Goal: Task Accomplishment & Management: Use online tool/utility

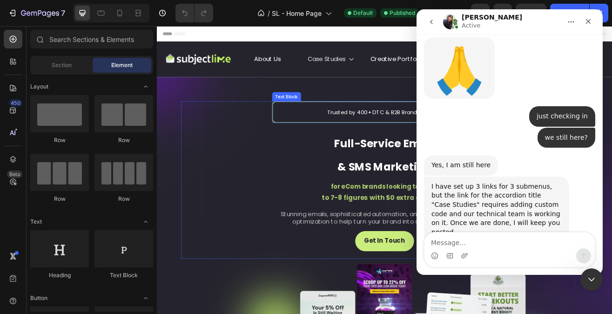
scroll to position [2351, 0]
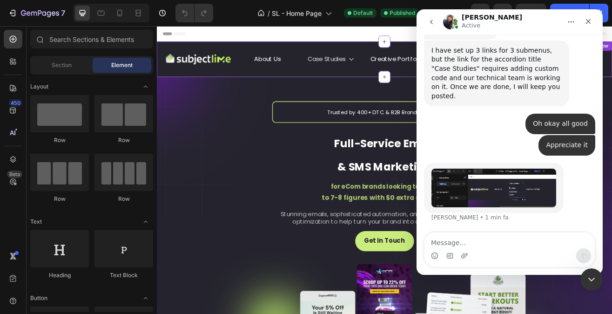
click at [395, 68] on icon at bounding box center [395, 66] width 7 height 7
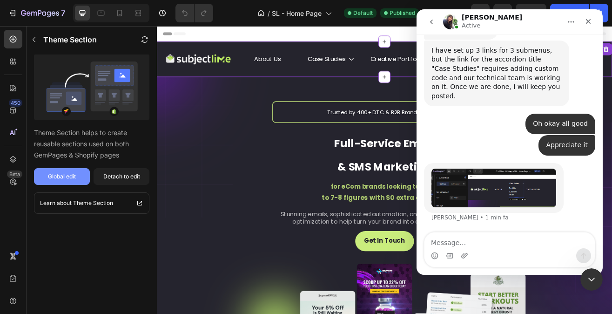
click at [82, 181] on button "Global edit" at bounding box center [62, 176] width 56 height 17
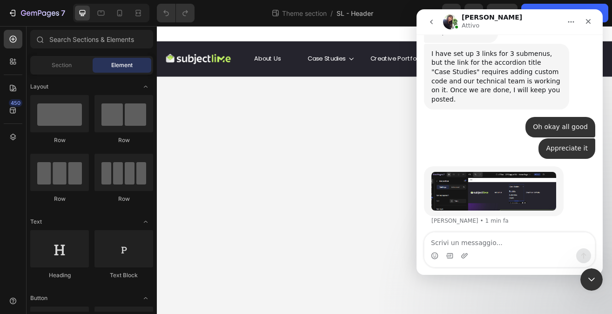
scroll to position [2314, 0]
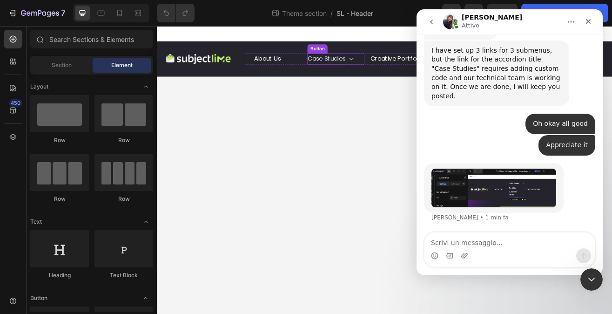
click at [385, 69] on p "Case Studies" at bounding box center [365, 67] width 47 height 14
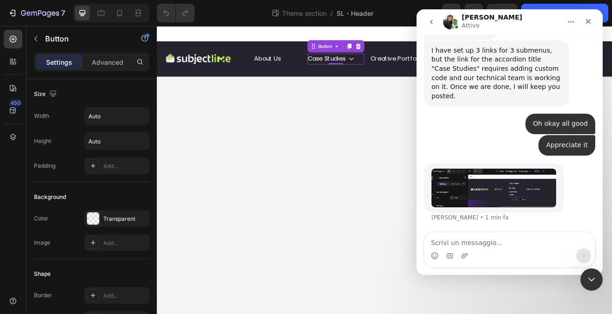
click at [465, 160] on div "Appreciate it • 1 min fa" at bounding box center [509, 149] width 171 height 28
click at [475, 179] on img "Tina dice…" at bounding box center [494, 188] width 125 height 39
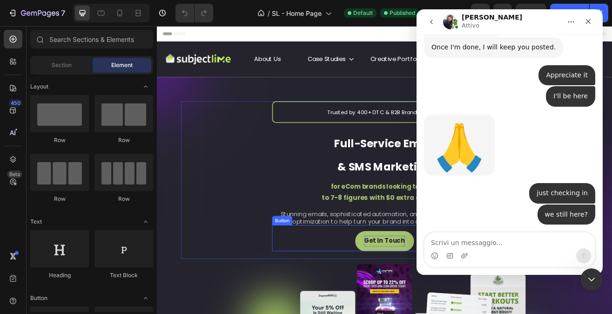
click at [419, 288] on p "Get In Touch" at bounding box center [437, 290] width 50 height 14
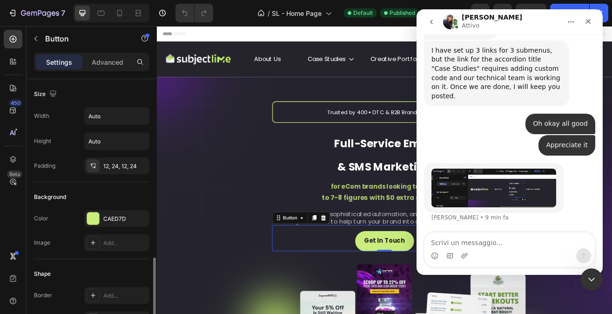
scroll to position [455, 0]
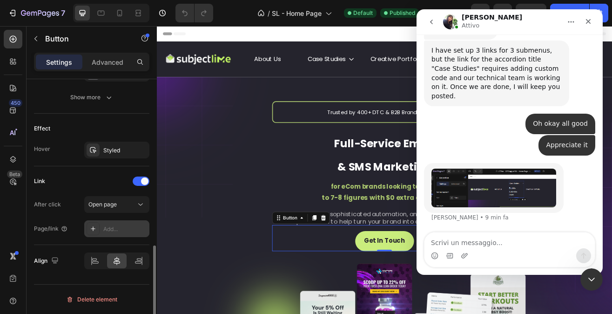
click at [124, 228] on div "Add..." at bounding box center [125, 229] width 44 height 8
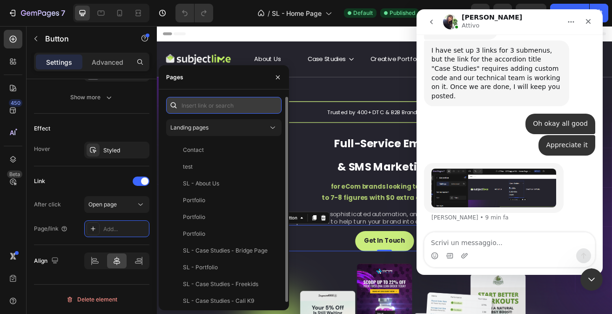
click at [223, 111] on input "text" at bounding box center [224, 105] width 116 height 17
paste input "https://fzuyutm5cgd.typeform.com/to/PFxQkG1K?typeform-source=subjectlime.com"
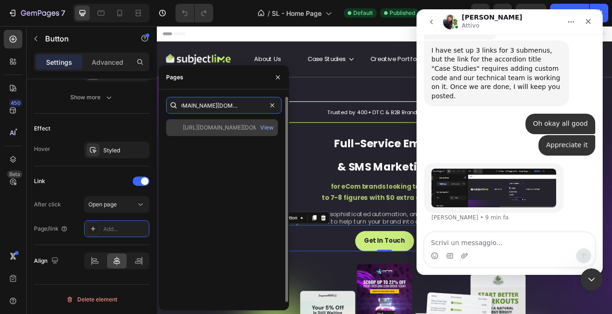
type input "https://fzuyutm5cgd.typeform.com/to/PFxQkG1K?typeform-source=subjectlime.com"
click at [207, 130] on div "https://fzuyutm5cgd.typeform.com/to/PFxQkG1K?typeform-source=subjectlime.com" at bounding box center [227, 127] width 89 height 8
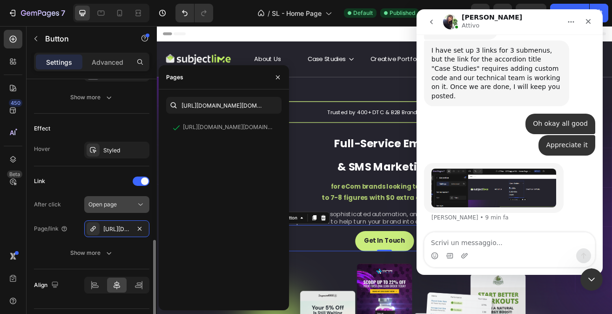
click at [107, 210] on button "Open page" at bounding box center [116, 204] width 65 height 17
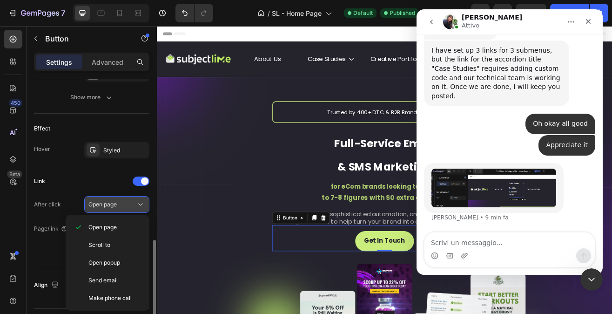
click at [107, 209] on button "Open page" at bounding box center [116, 204] width 65 height 17
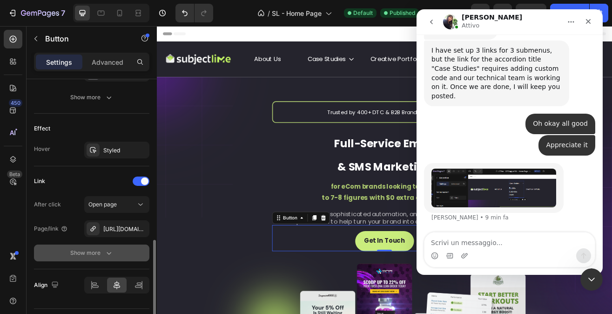
click at [102, 258] on button "Show more" at bounding box center [92, 253] width 116 height 17
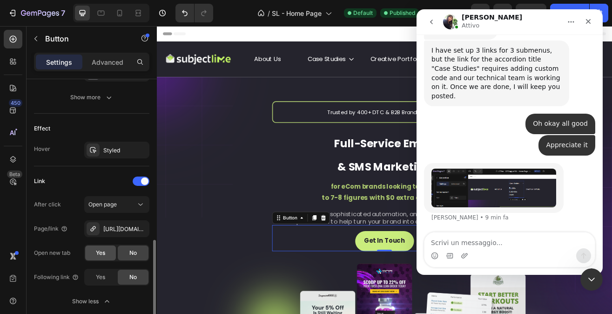
click at [96, 254] on span "Yes" at bounding box center [100, 253] width 9 height 8
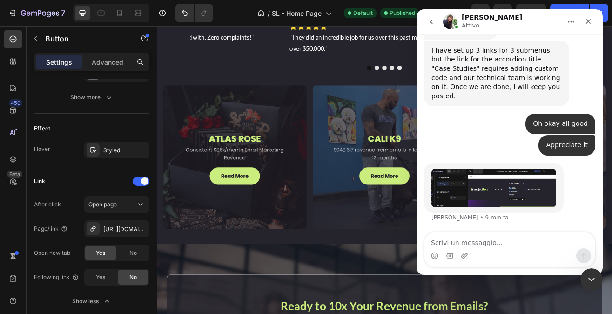
scroll to position [2358, 0]
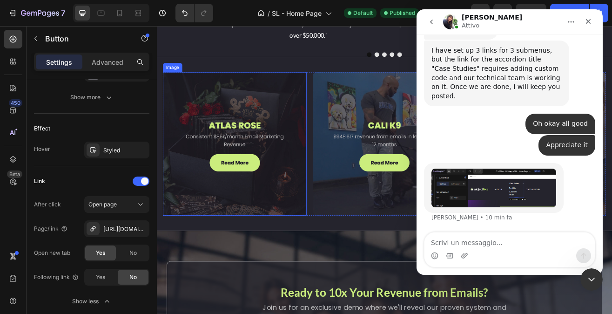
click at [255, 230] on img at bounding box center [252, 170] width 177 height 177
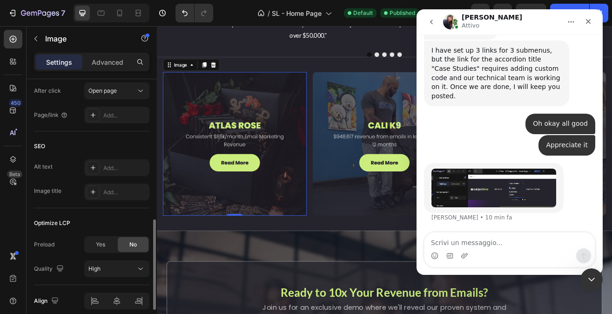
scroll to position [353, 0]
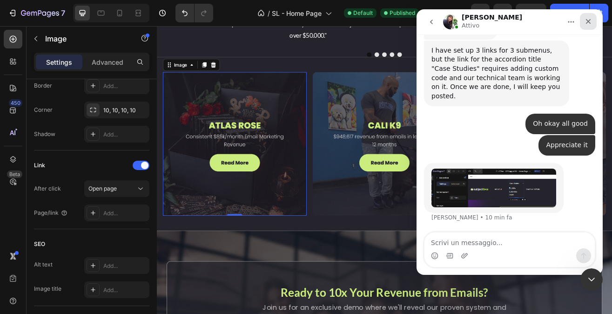
click at [590, 19] on icon "Chiudi" at bounding box center [588, 21] width 7 height 7
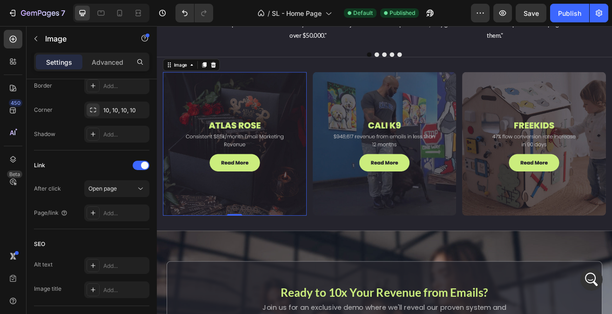
scroll to position [2353, 0]
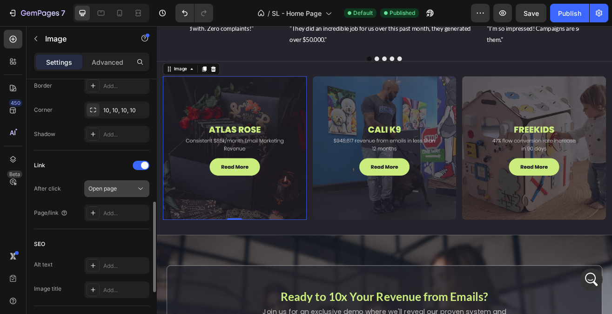
click at [122, 188] on div "Open page" at bounding box center [112, 188] width 48 height 8
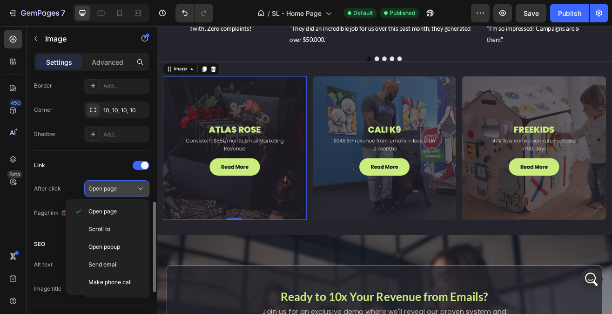
click at [117, 195] on button "Open page" at bounding box center [116, 188] width 65 height 17
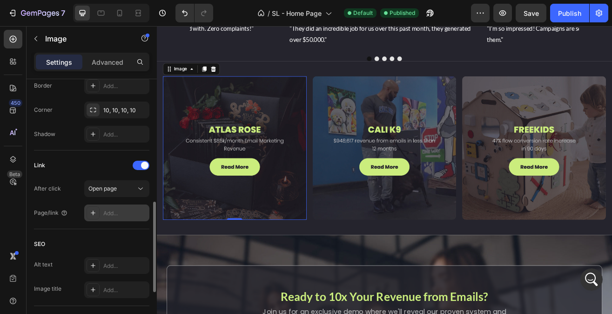
click at [117, 215] on div "Add..." at bounding box center [125, 213] width 44 height 8
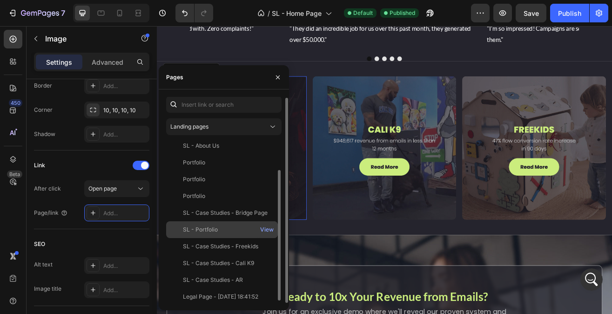
scroll to position [39, 0]
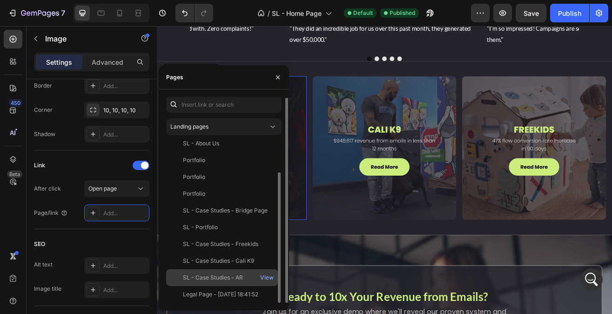
click at [205, 275] on div "SL - Case Studies - AR" at bounding box center [213, 277] width 60 height 8
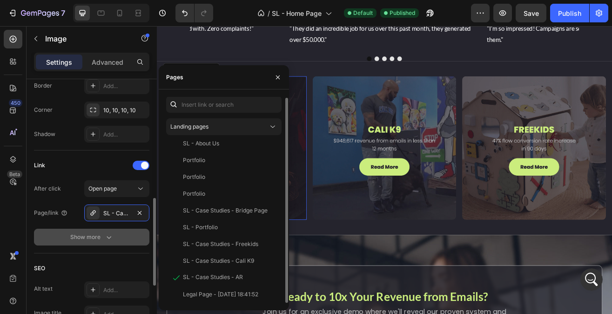
click at [95, 236] on div "Show more" at bounding box center [91, 236] width 43 height 9
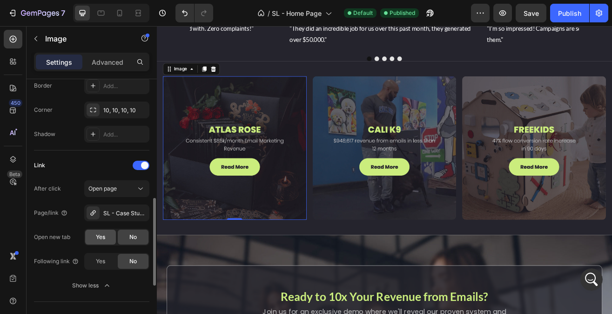
click at [100, 242] on div "Yes" at bounding box center [100, 237] width 31 height 15
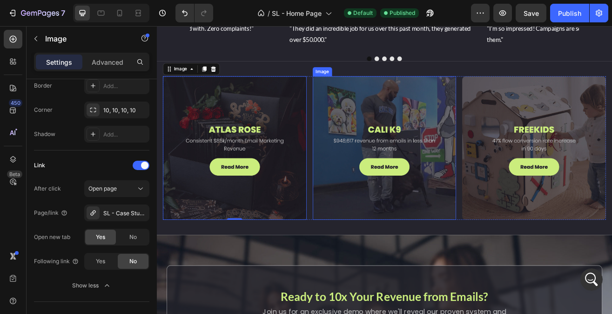
click at [407, 198] on img at bounding box center [436, 176] width 177 height 177
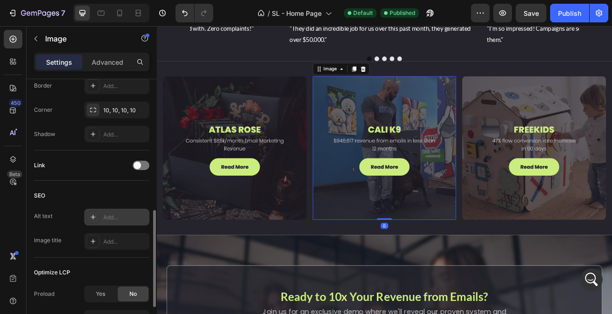
click at [107, 219] on div "Add..." at bounding box center [125, 217] width 44 height 8
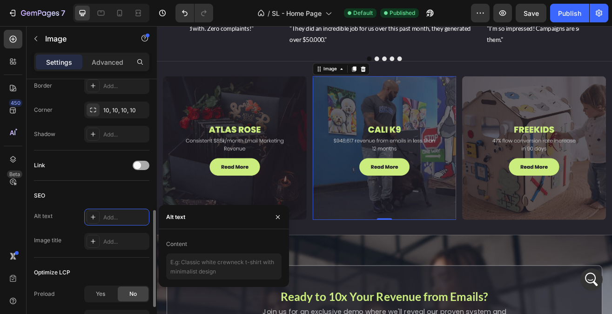
click at [149, 164] on div at bounding box center [141, 165] width 17 height 9
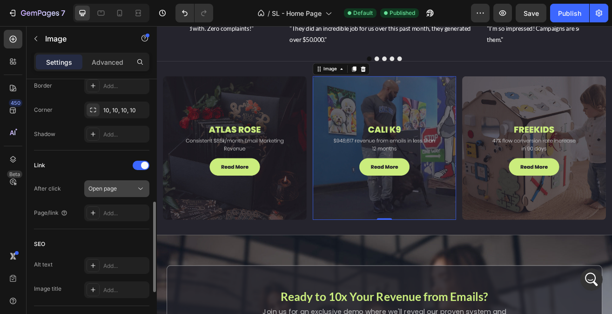
click at [127, 188] on div "Open page" at bounding box center [112, 188] width 48 height 8
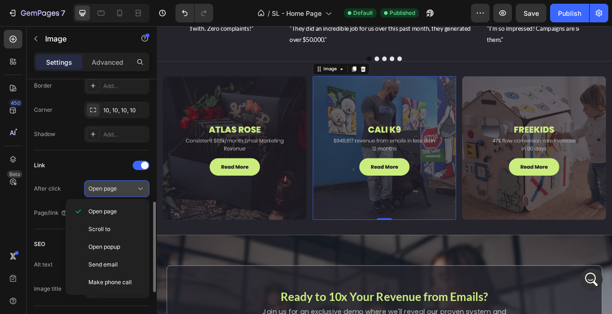
click at [99, 188] on span "Open page" at bounding box center [102, 188] width 28 height 7
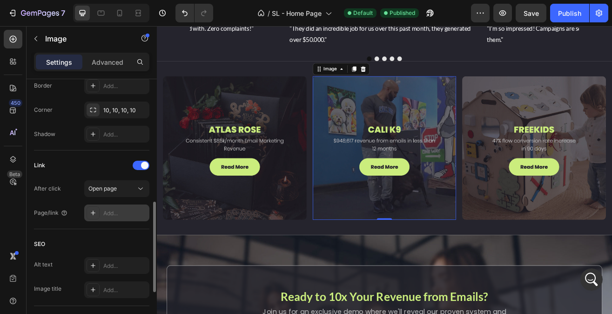
click at [99, 207] on div "Add..." at bounding box center [116, 212] width 65 height 17
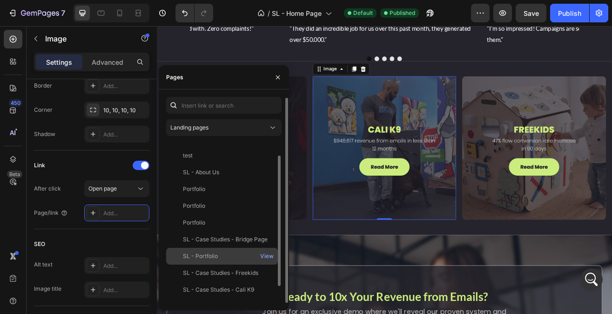
scroll to position [0, 0]
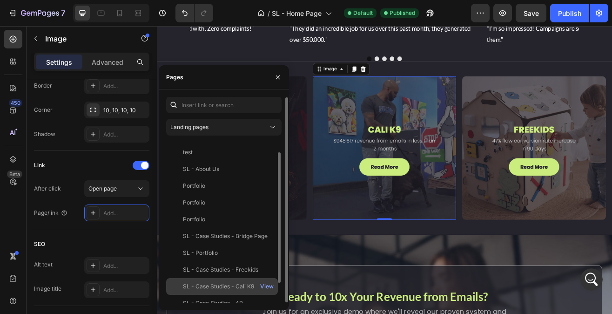
click at [220, 295] on div "SL - Case Studies - Cali K9 View" at bounding box center [222, 303] width 112 height 17
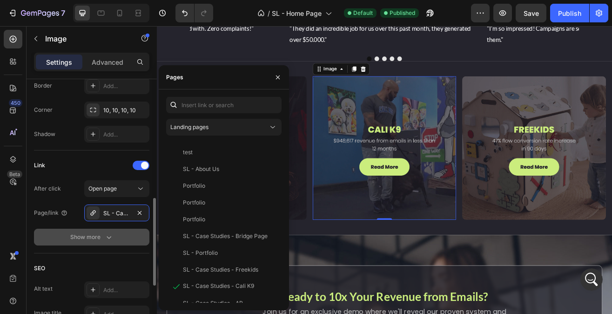
click at [116, 234] on button "Show more" at bounding box center [92, 237] width 116 height 17
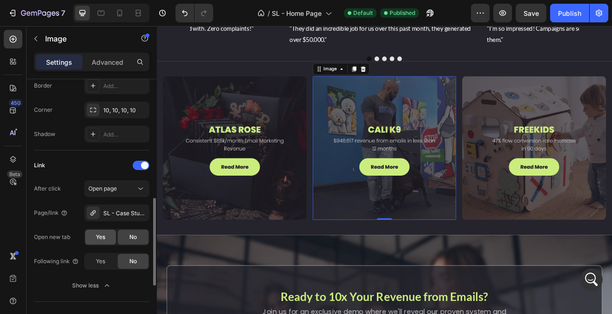
click at [106, 241] on div "Yes" at bounding box center [100, 237] width 31 height 15
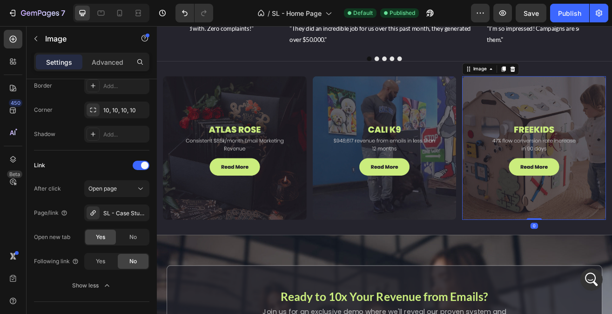
click at [551, 230] on img at bounding box center [620, 176] width 177 height 177
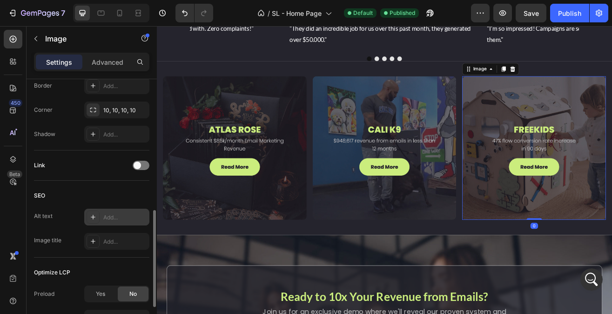
click at [98, 222] on div at bounding box center [93, 217] width 13 height 13
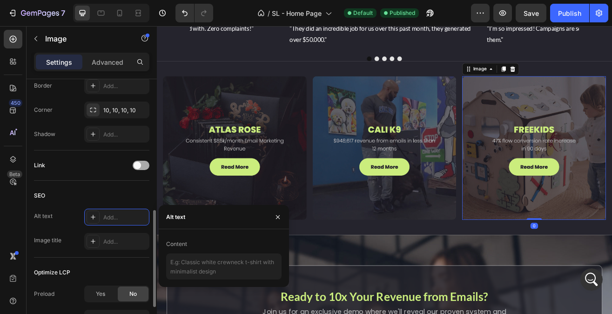
click at [144, 165] on div at bounding box center [141, 165] width 17 height 9
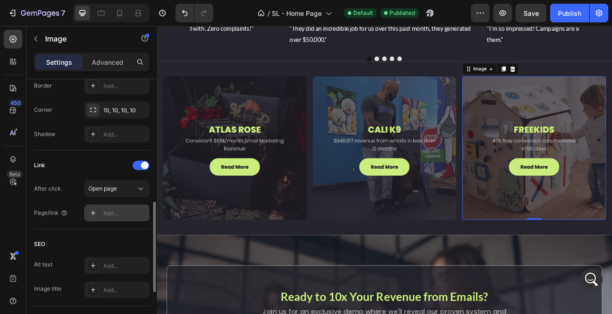
click at [121, 212] on div "Add..." at bounding box center [125, 213] width 44 height 8
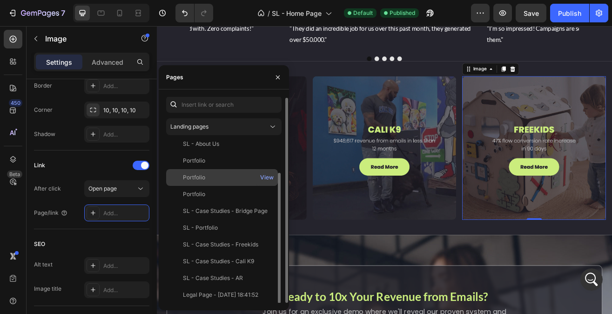
scroll to position [39, 0]
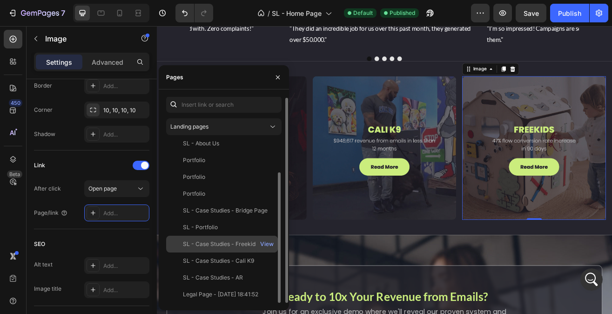
click at [232, 247] on div "SL - Case Studies - Freekids" at bounding box center [220, 244] width 75 height 8
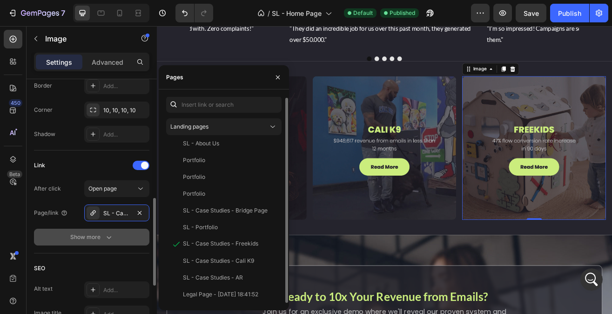
click at [89, 238] on div "Show more" at bounding box center [91, 236] width 43 height 9
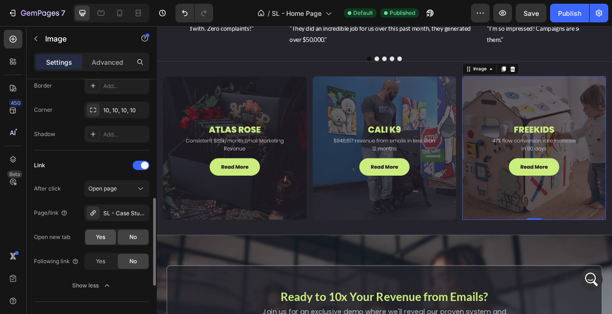
click at [101, 234] on span "Yes" at bounding box center [100, 237] width 9 height 8
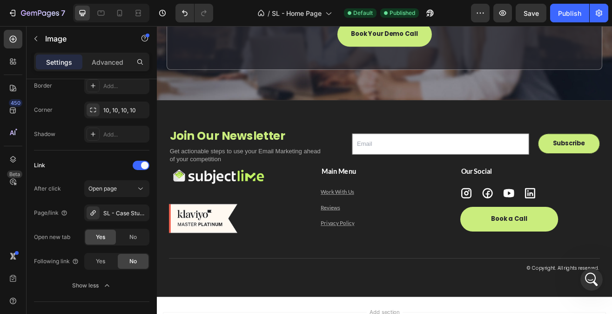
scroll to position [2681, 0]
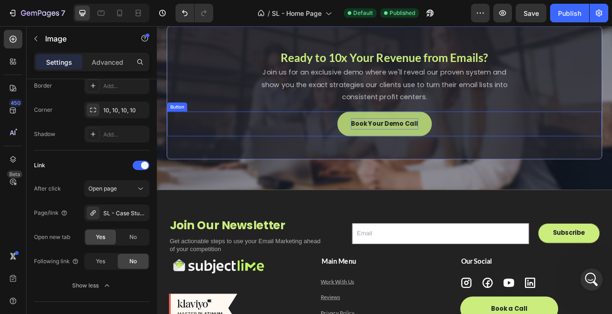
click at [433, 147] on p "Book Your Demo Call" at bounding box center [436, 146] width 82 height 14
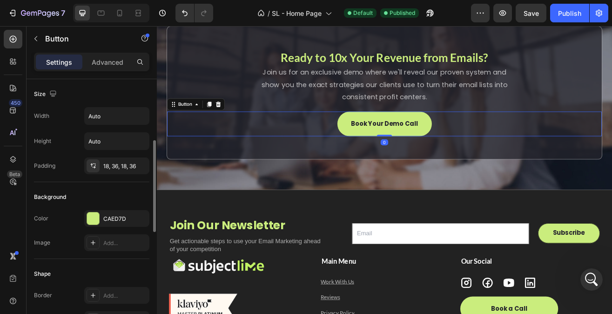
scroll to position [479, 0]
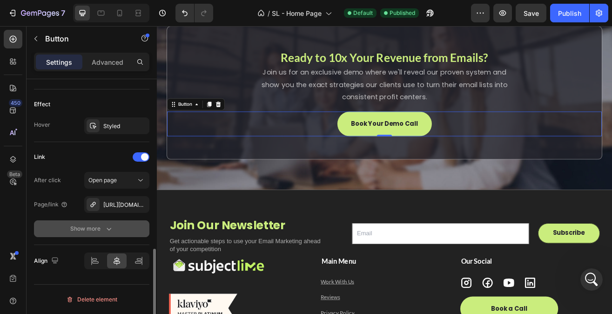
click at [98, 232] on div "Show more" at bounding box center [91, 228] width 43 height 9
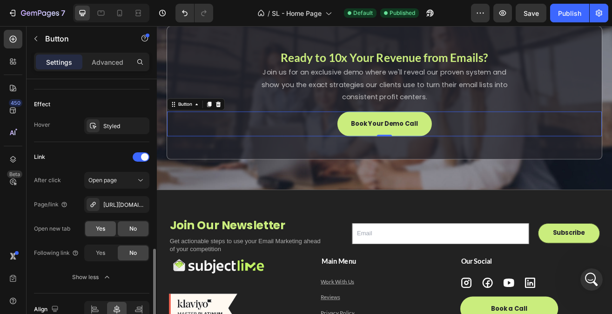
click at [105, 231] on span "Yes" at bounding box center [100, 228] width 9 height 8
click at [123, 232] on div "No" at bounding box center [133, 228] width 31 height 15
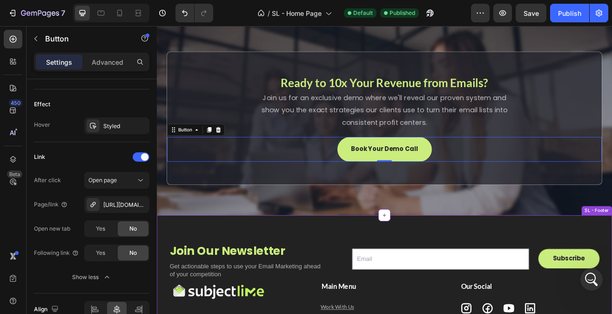
scroll to position [2290, 0]
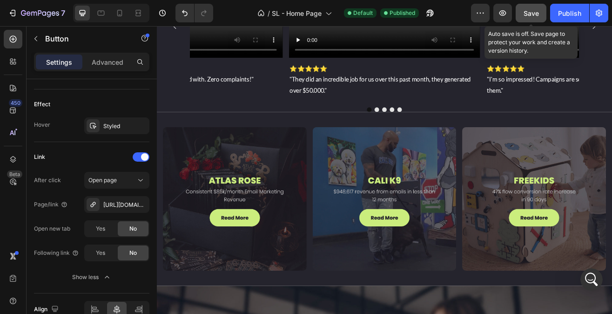
click at [525, 20] on button "Save" at bounding box center [531, 13] width 31 height 19
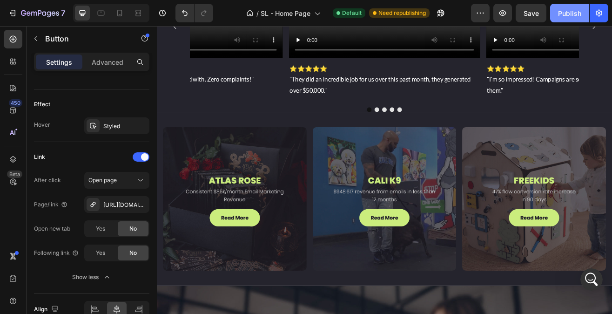
click at [569, 14] on div "Publish" at bounding box center [569, 13] width 23 height 10
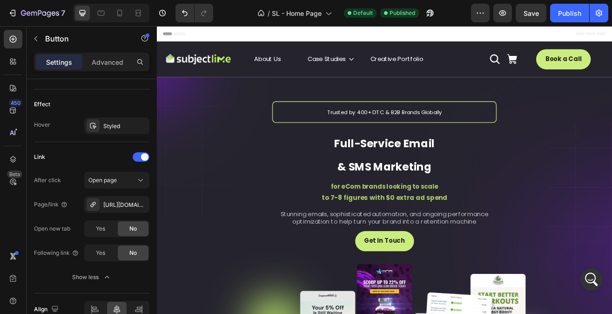
scroll to position [2351, 0]
